Goal: Information Seeking & Learning: Learn about a topic

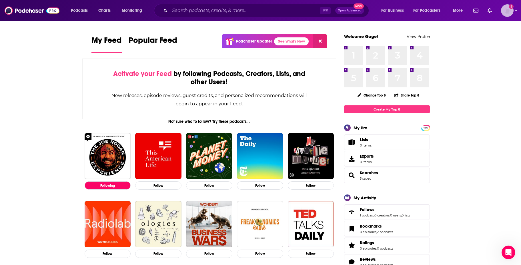
click at [508, 11] on img "Logged in as Gagehuber" at bounding box center [507, 10] width 13 height 13
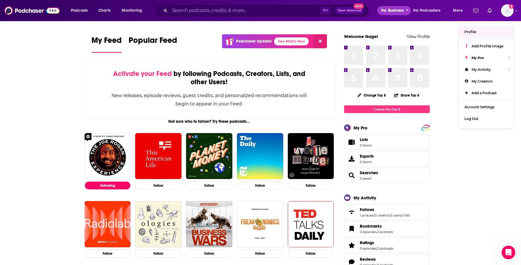
click at [389, 12] on span "For Business" at bounding box center [392, 11] width 23 height 8
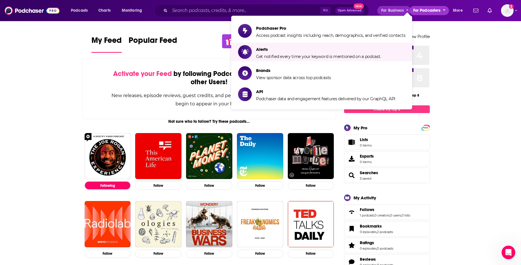
click at [434, 9] on span "For Podcasters" at bounding box center [426, 11] width 27 height 8
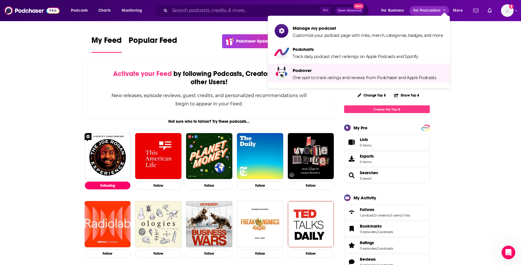
click at [225, 40] on link "Podchaser Update! See What's New" at bounding box center [274, 41] width 105 height 14
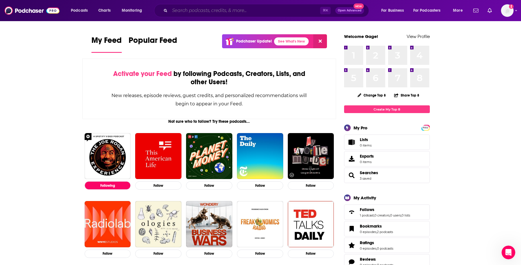
click at [229, 13] on input "Search podcasts, credits, & more..." at bounding box center [245, 10] width 150 height 9
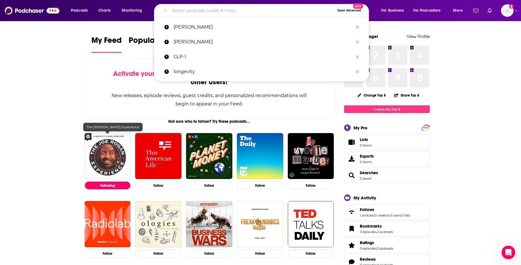
click at [99, 155] on img "The Joe Rogan Experience" at bounding box center [108, 156] width 46 height 46
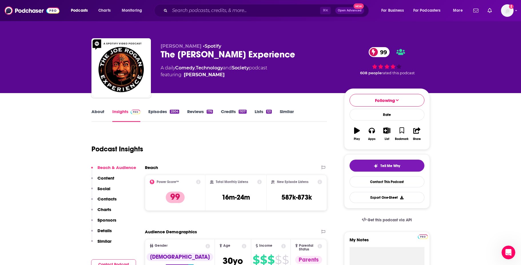
click at [350, 11] on span "Open Advanced" at bounding box center [350, 10] width 24 height 3
click at [107, 11] on span "Charts" at bounding box center [104, 11] width 12 height 8
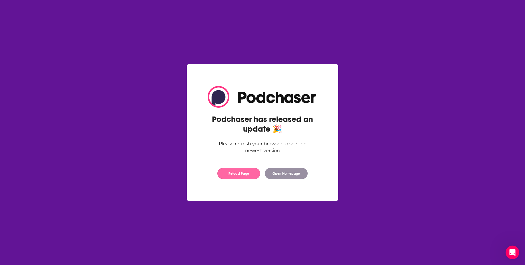
click at [237, 175] on button "Reload Page" at bounding box center [238, 173] width 43 height 11
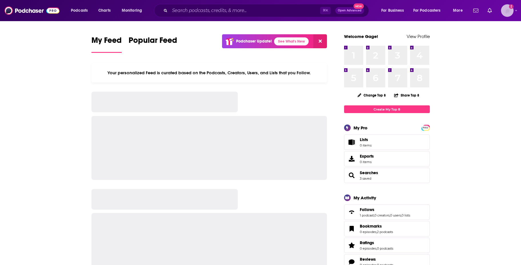
click at [507, 9] on img "Logged in as Gagehuber" at bounding box center [507, 10] width 13 height 13
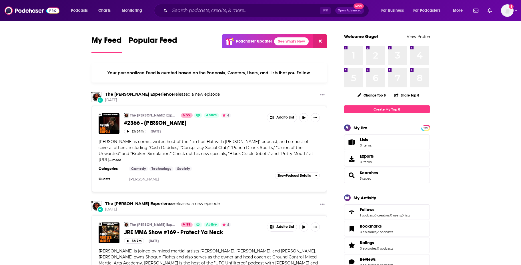
scroll to position [1, 0]
